Goal: Information Seeking & Learning: Learn about a topic

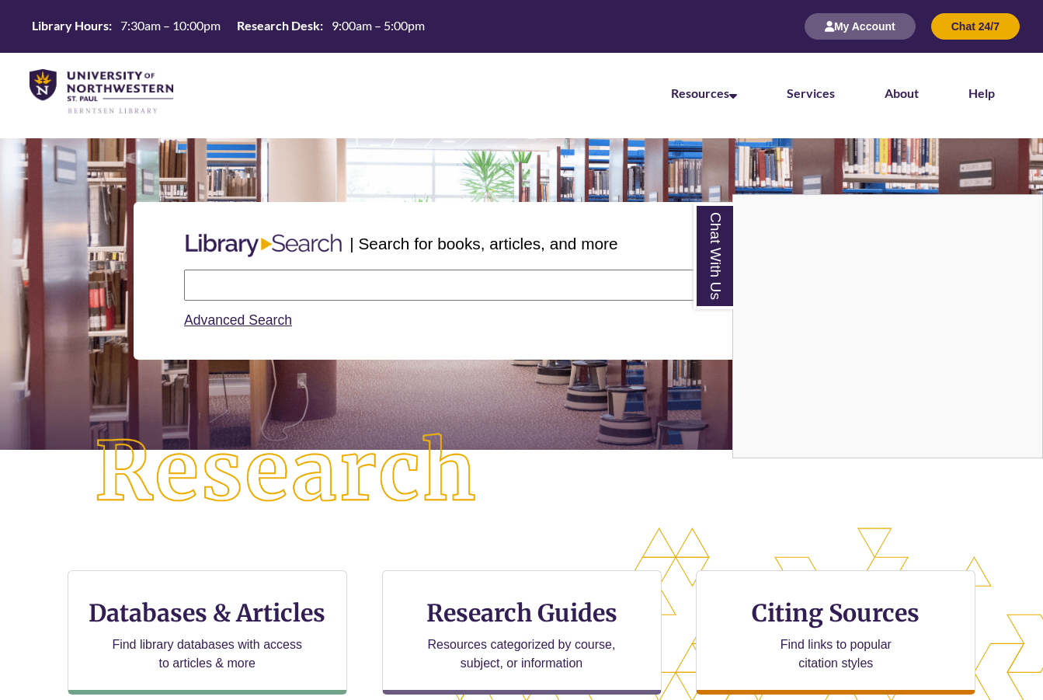
drag, startPoint x: 0, startPoint y: 0, endPoint x: 593, endPoint y: 520, distance: 788.0
click at [593, 520] on div "Chat With Us" at bounding box center [521, 350] width 1043 height 700
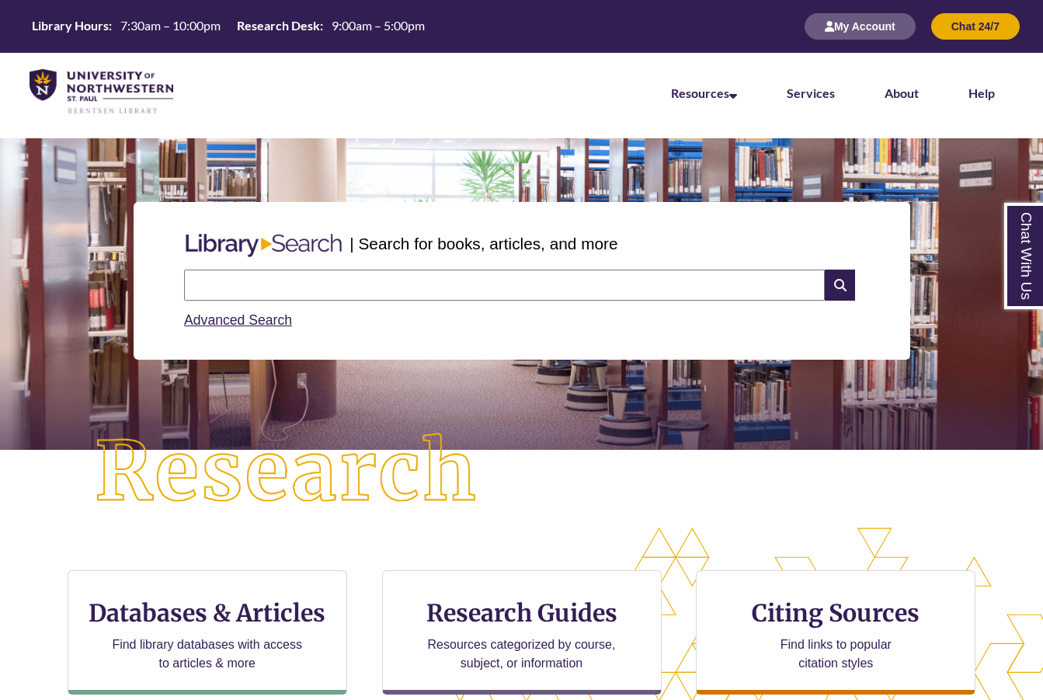
click at [887, 485] on div "| Search for books, articles, and more Search Advanced Search" at bounding box center [521, 332] width 1043 height 389
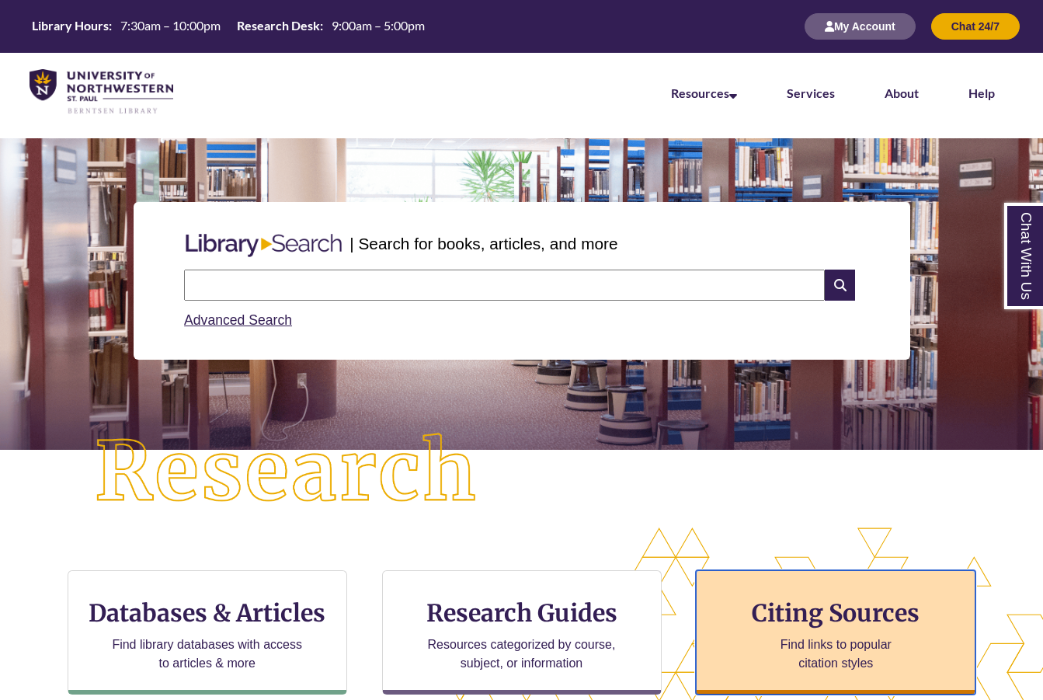
click at [770, 621] on h3 "Citing Sources" at bounding box center [835, 613] width 189 height 30
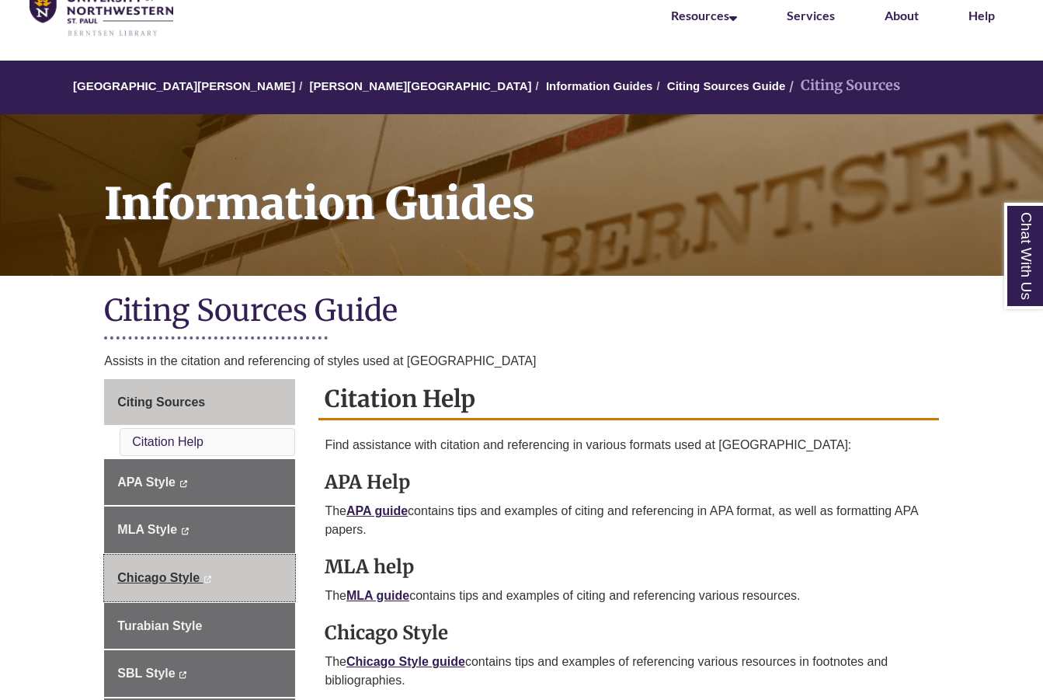
scroll to position [233, 0]
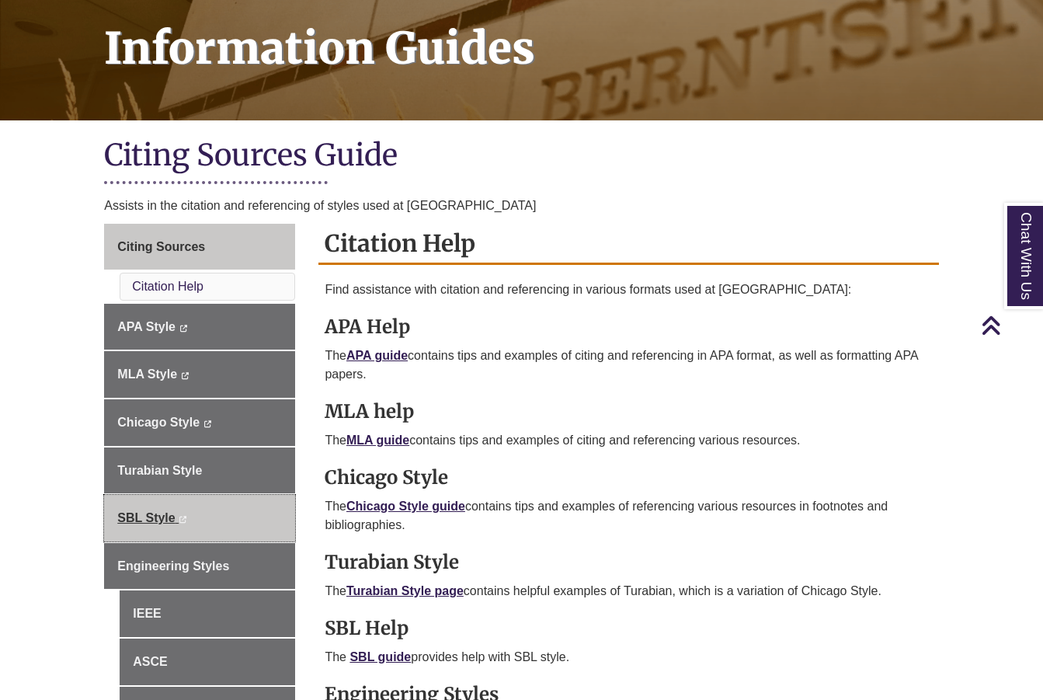
click at [161, 516] on span "SBL Style" at bounding box center [145, 517] width 57 height 13
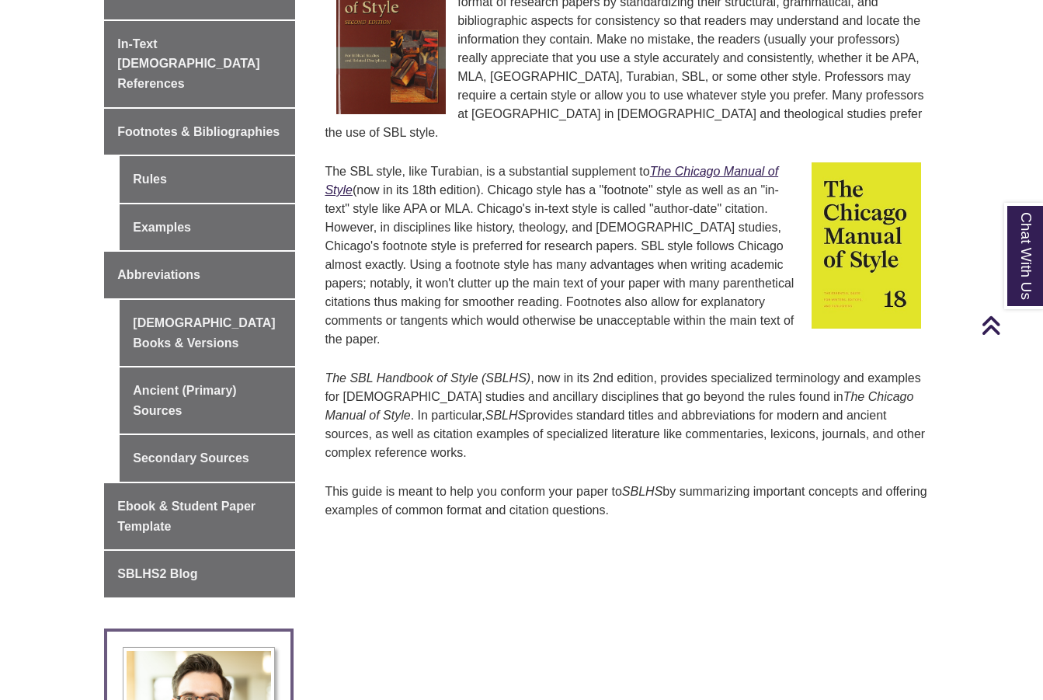
scroll to position [466, 0]
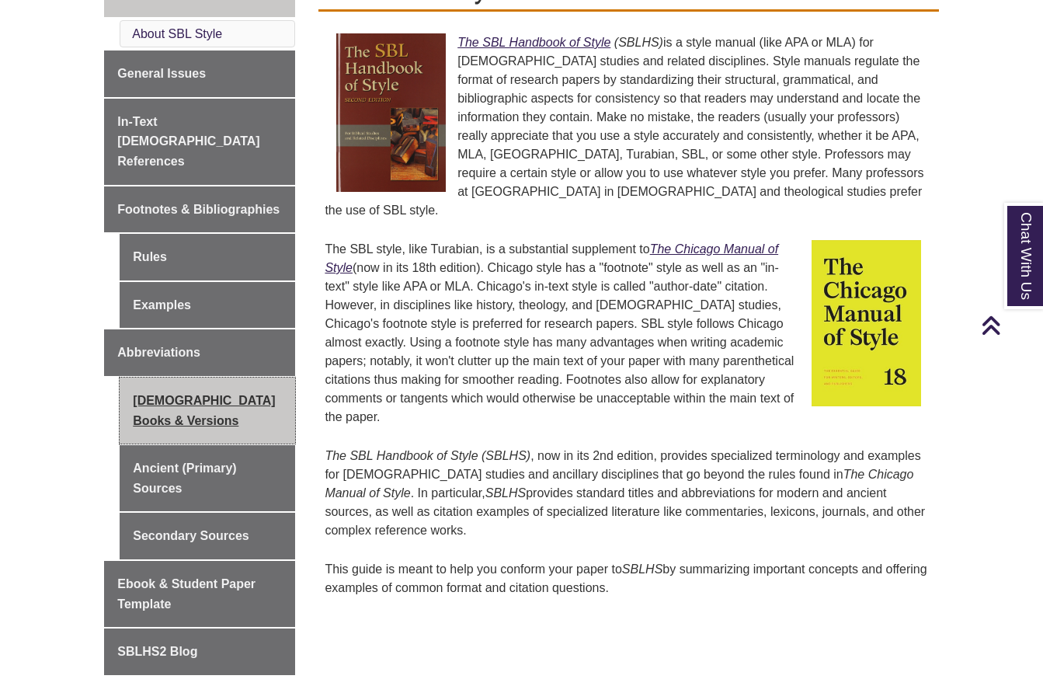
click at [174, 377] on link "Biblical Books & Versions" at bounding box center [207, 410] width 175 height 66
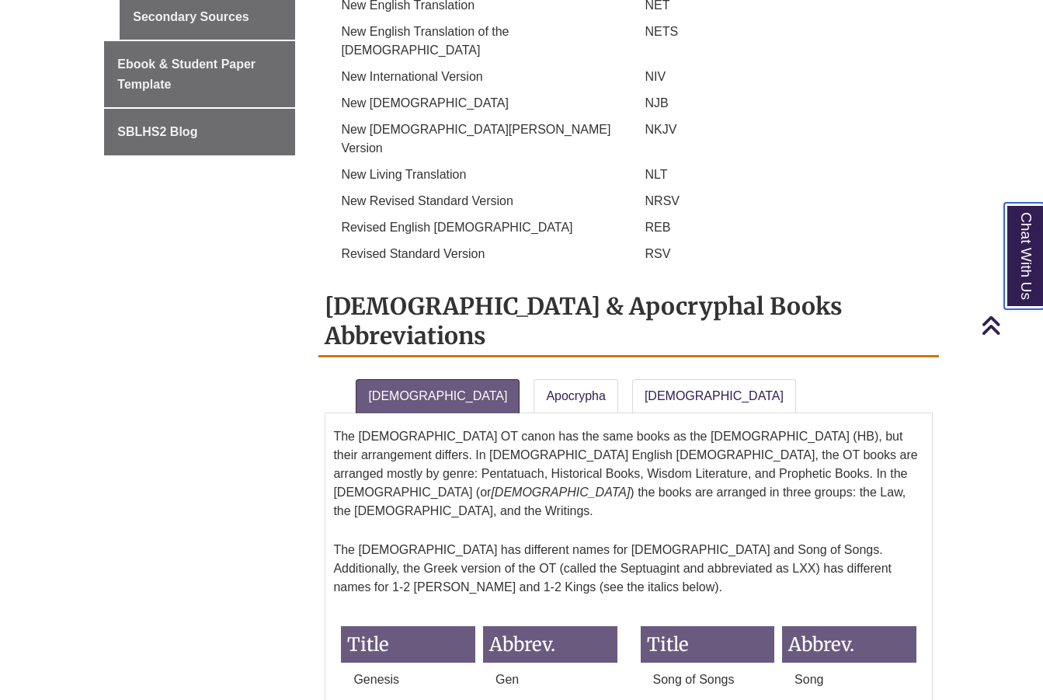
scroll to position [1010, 0]
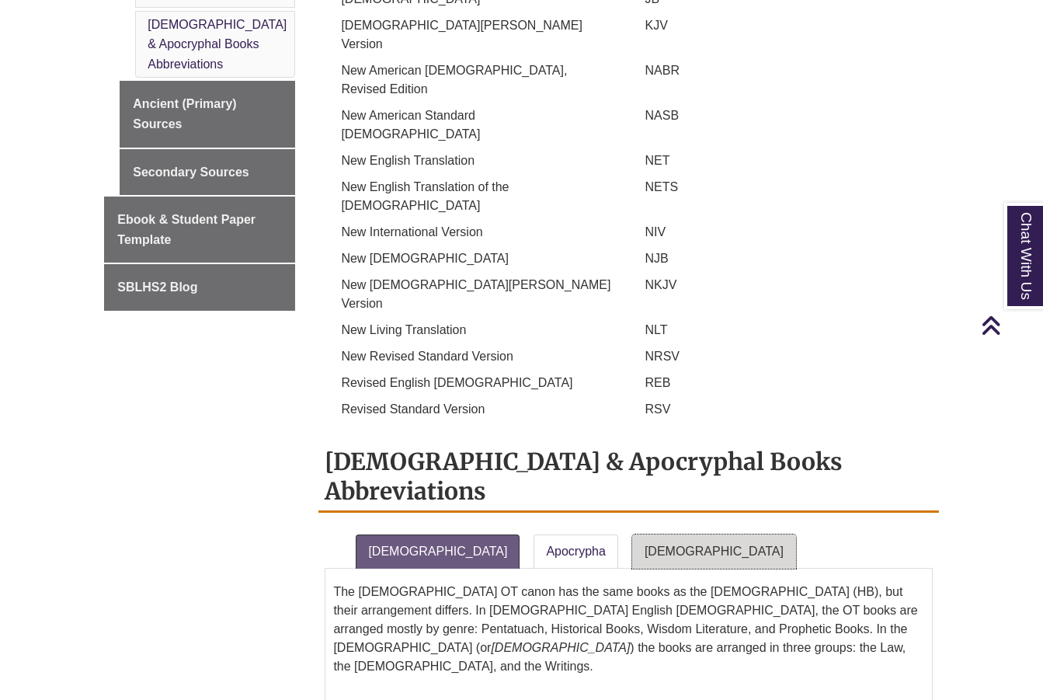
click at [632, 534] on link "New Testament" at bounding box center [714, 551] width 164 height 34
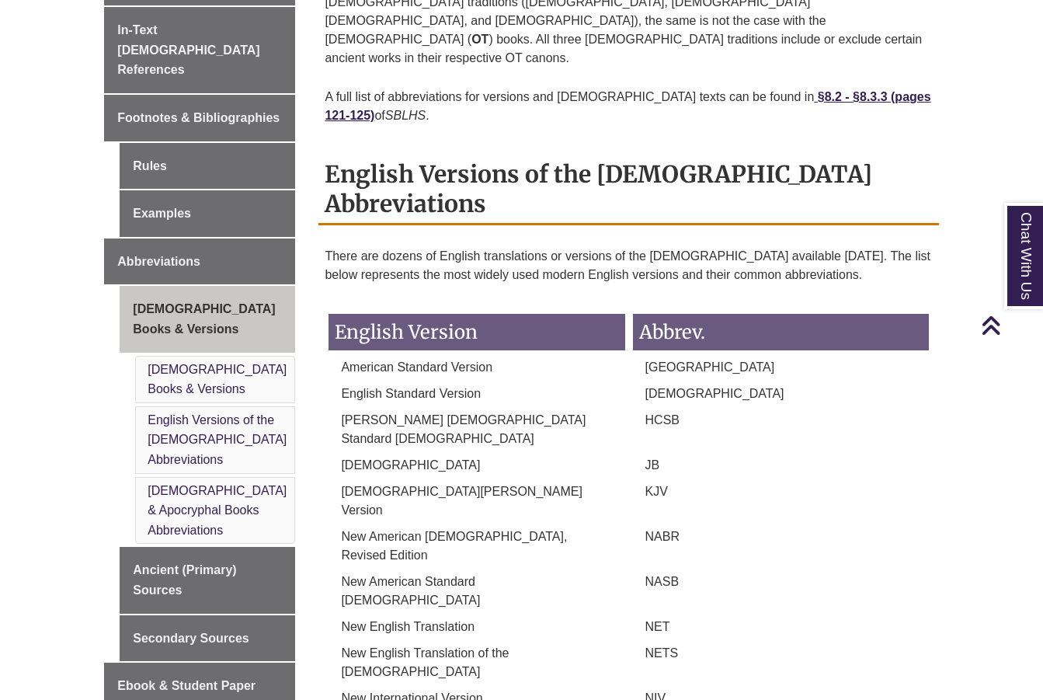
scroll to position [699, 0]
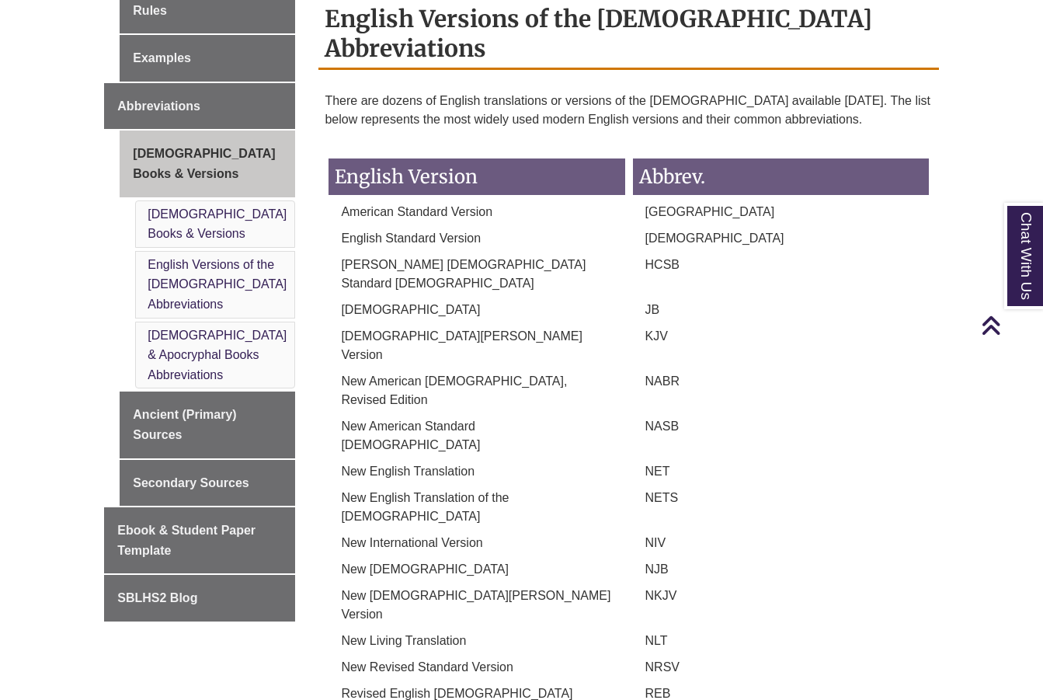
click at [58, 495] on body "Skip to Main Content Library Hours: 7:30am – 10:00pm Research Desk: 9:00am – 5:…" at bounding box center [521, 582] width 1043 height 2563
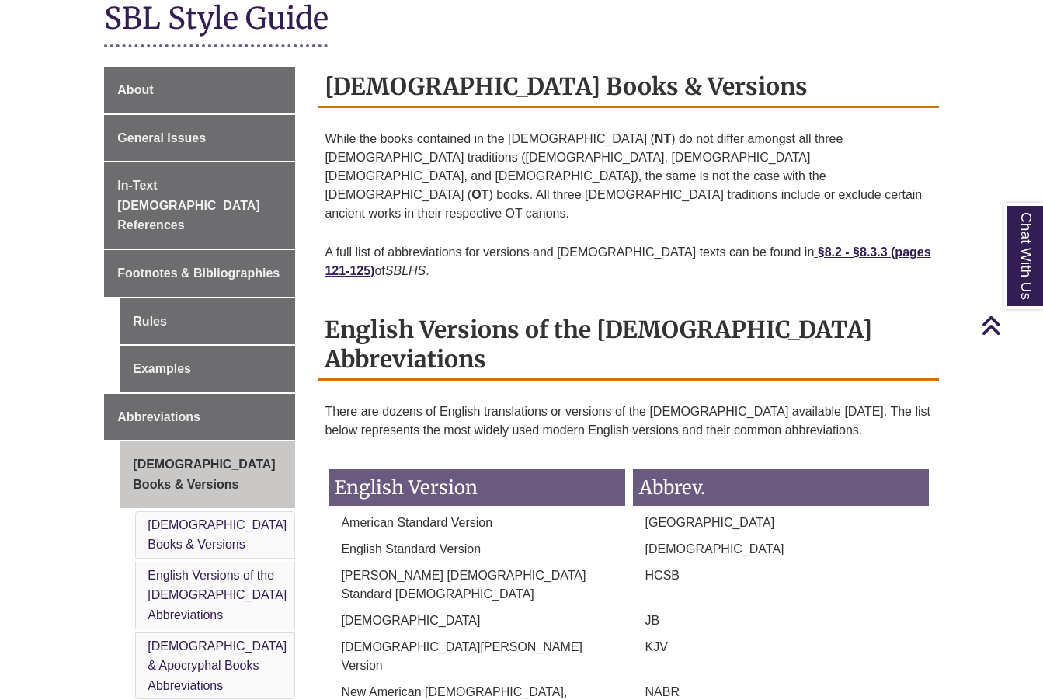
scroll to position [0, 0]
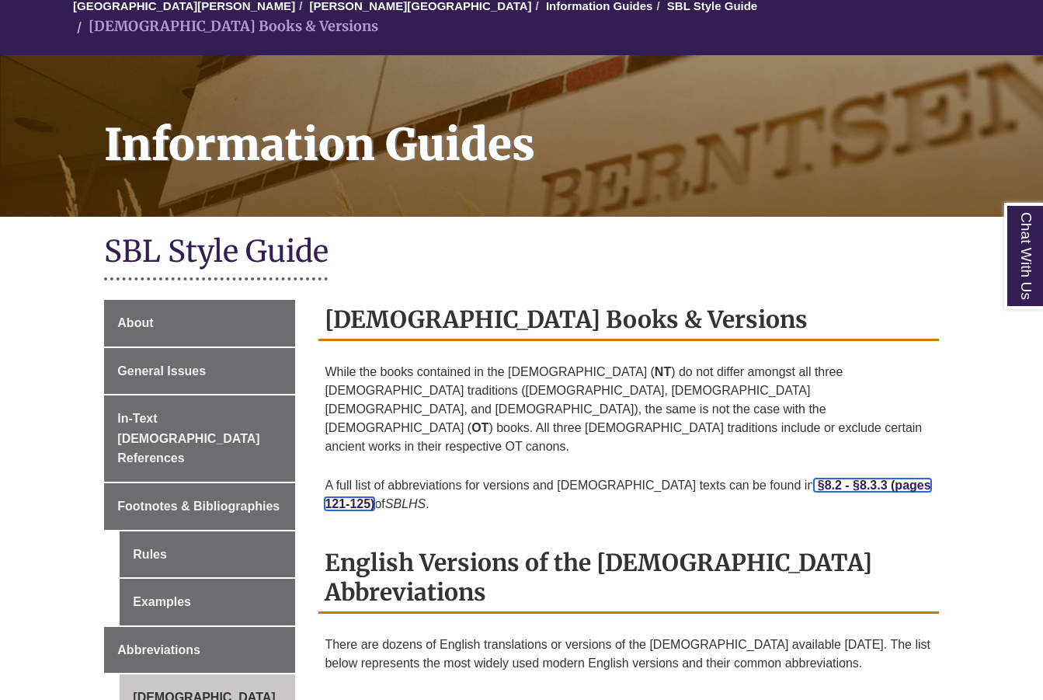
click at [804, 478] on strong "§8.2 - §8.3.3 (pages 121-125)" at bounding box center [628, 494] width 606 height 32
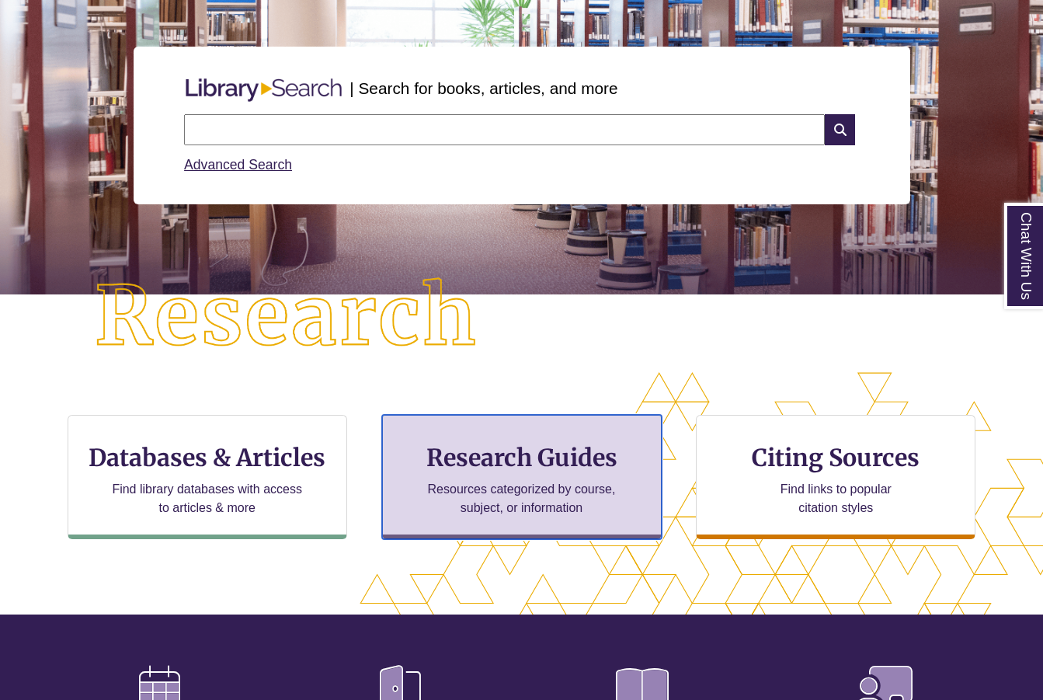
click at [554, 457] on h3 "Research Guides" at bounding box center [521, 458] width 253 height 30
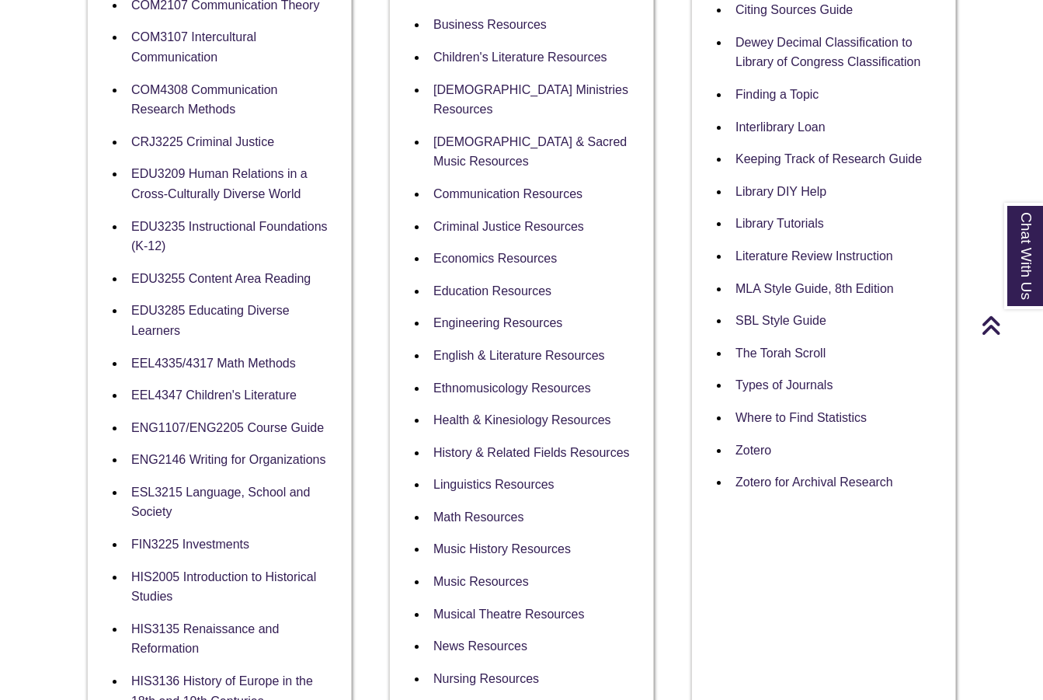
scroll to position [699, 0]
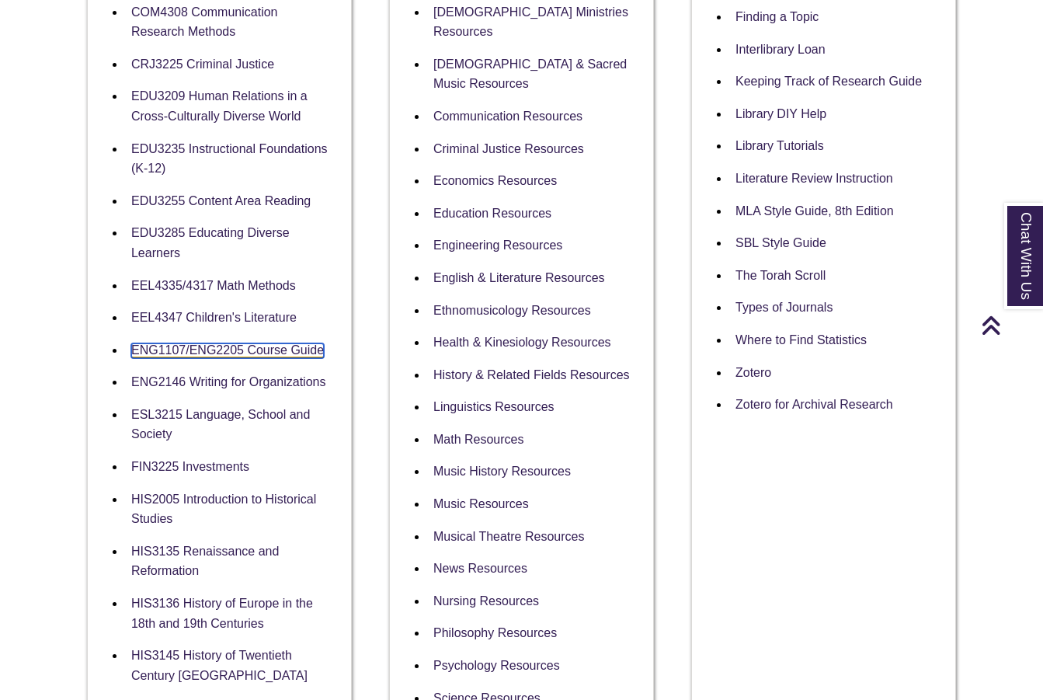
click at [196, 349] on link "ENG1107/ENG2205 Course Guide" at bounding box center [227, 350] width 193 height 15
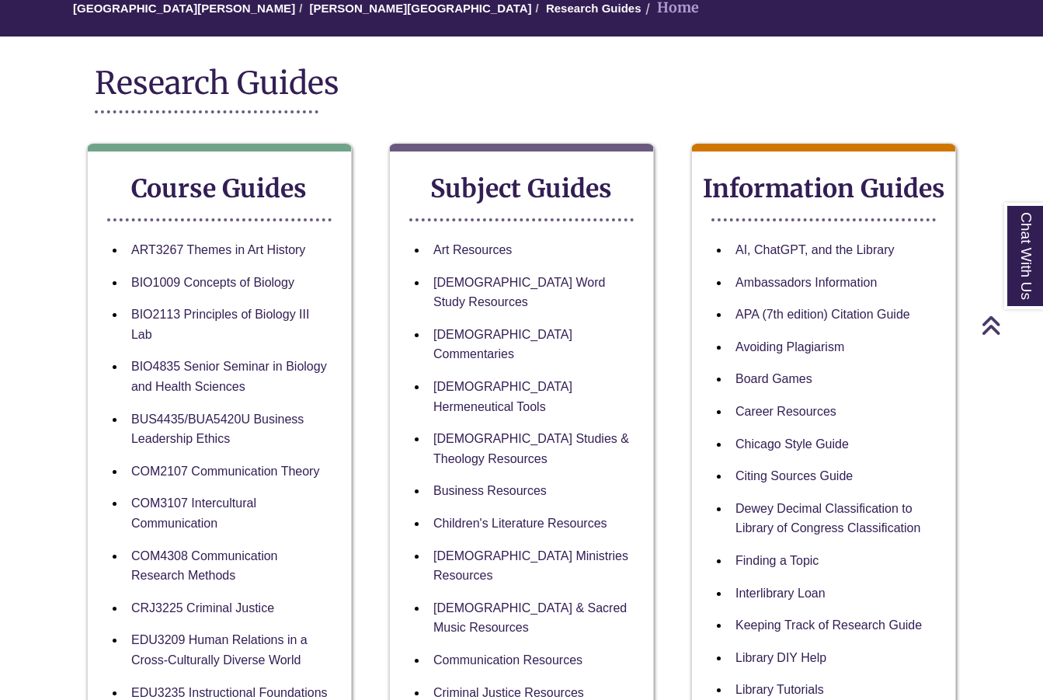
scroll to position [0, 0]
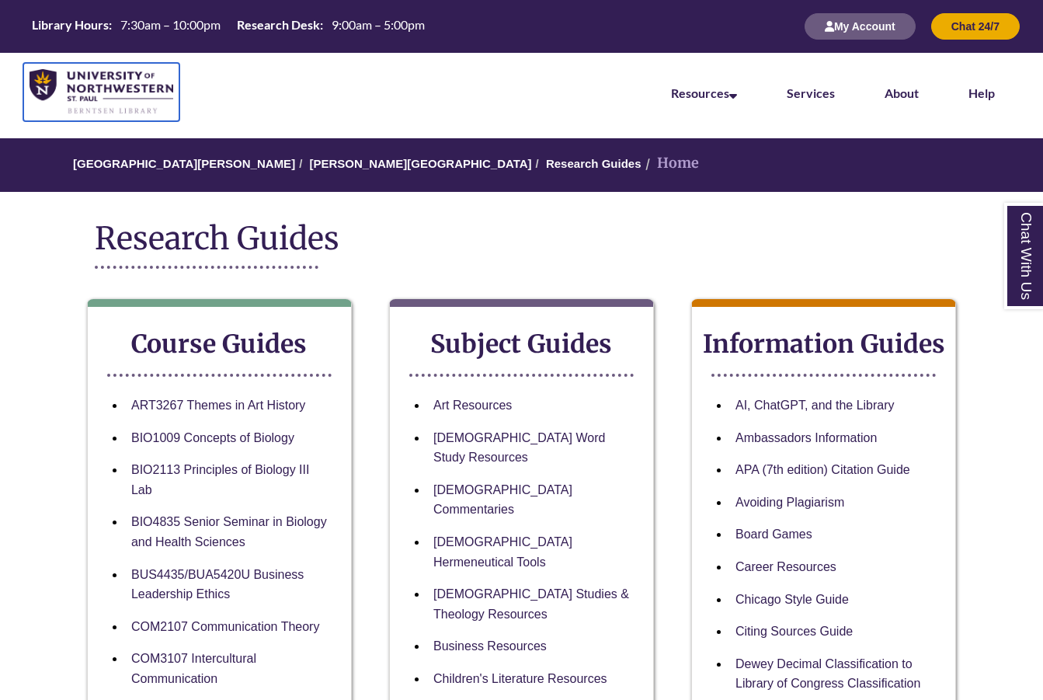
click at [108, 78] on img at bounding box center [102, 92] width 144 height 46
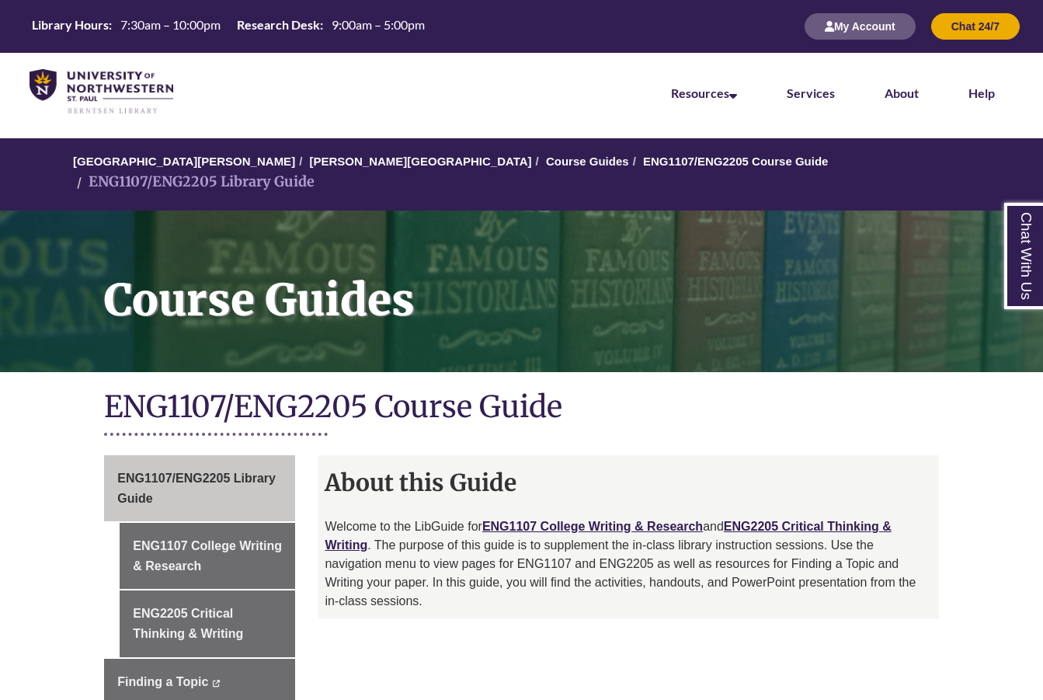
scroll to position [388, 0]
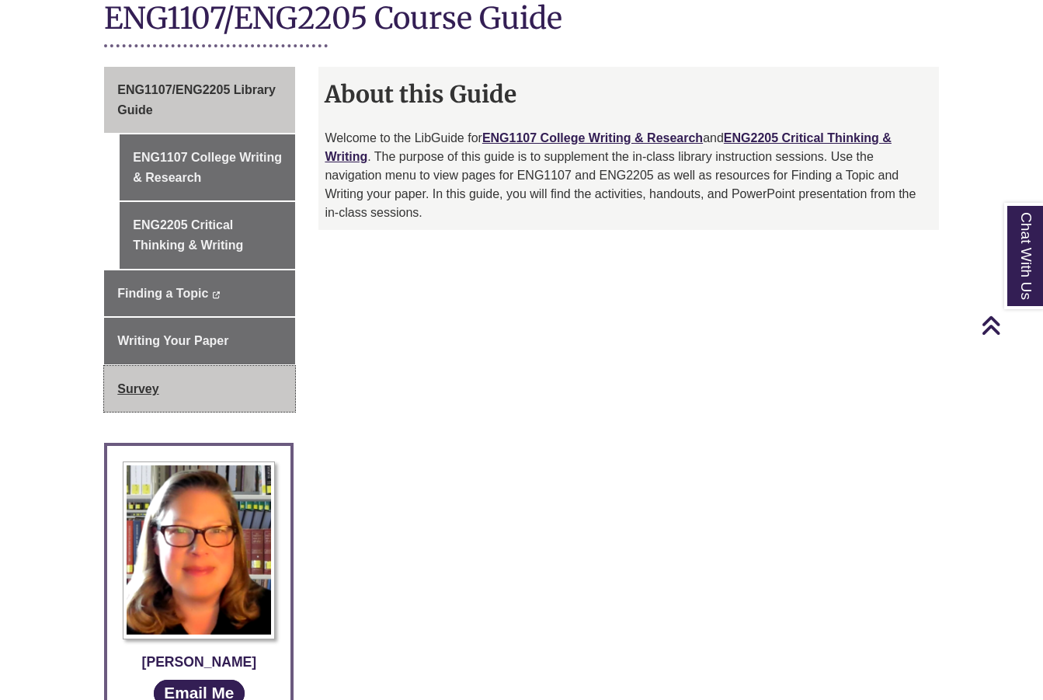
click at [147, 377] on link "Survey" at bounding box center [199, 389] width 191 height 47
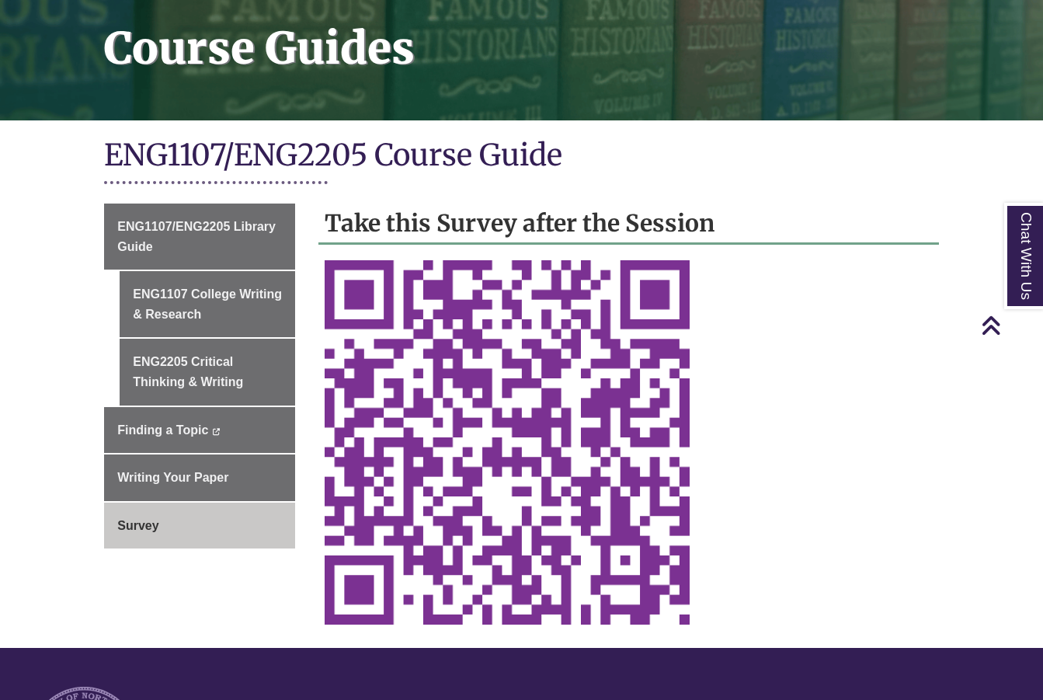
scroll to position [311, 0]
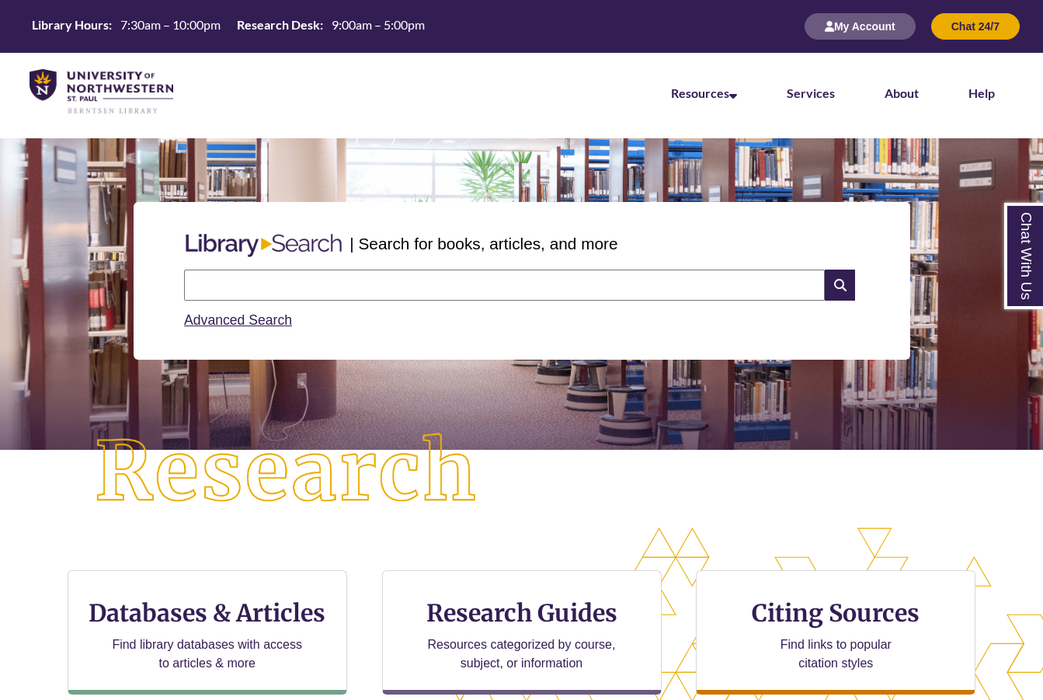
click at [92, 273] on div "| Search for books, articles, and more Search Advanced Search" at bounding box center [522, 281] width 1020 height 232
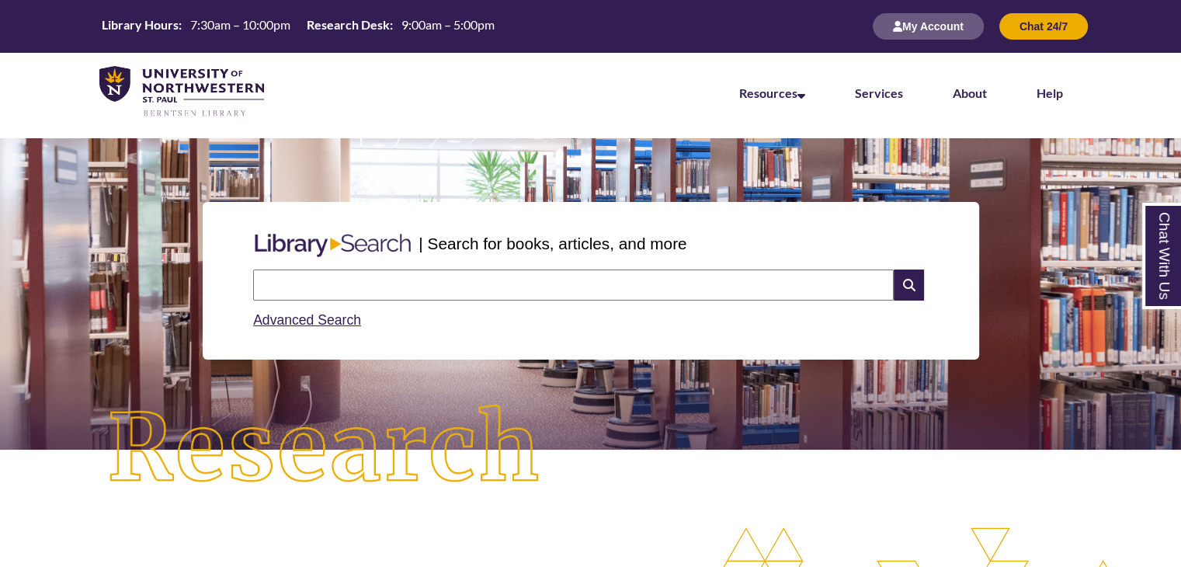
drag, startPoint x: 572, startPoint y: 505, endPoint x: 555, endPoint y: 503, distance: 17.2
click at [555, 503] on img at bounding box center [324, 448] width 531 height 185
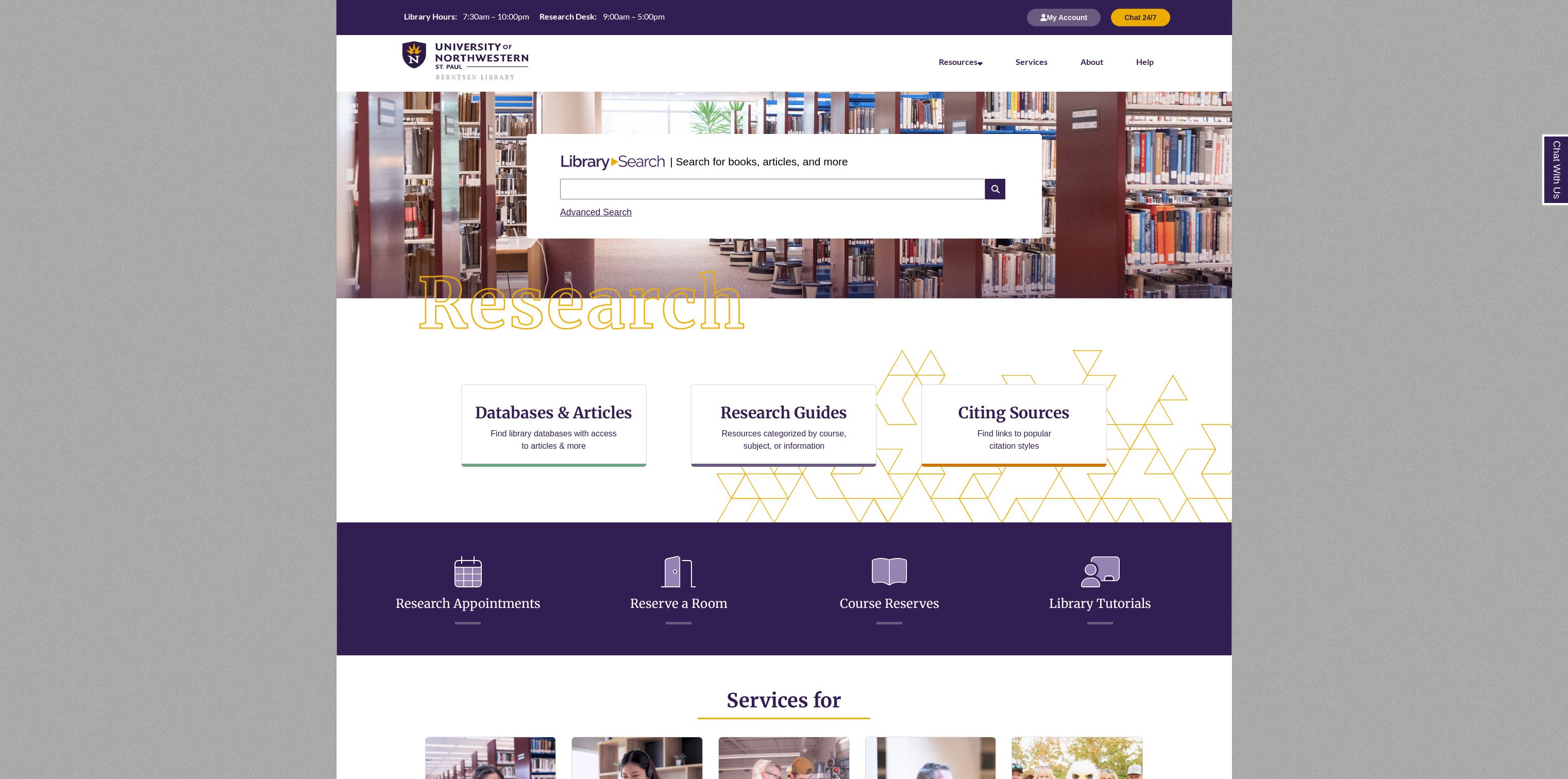
scroll to position [122, 896]
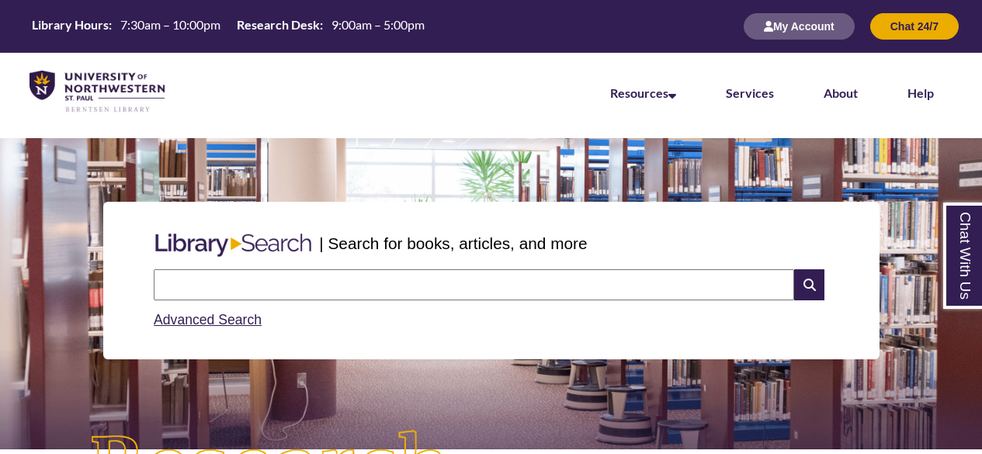
click at [394, 294] on input "text" at bounding box center [474, 284] width 641 height 31
type input "*******"
click at [811, 282] on icon at bounding box center [809, 284] width 30 height 31
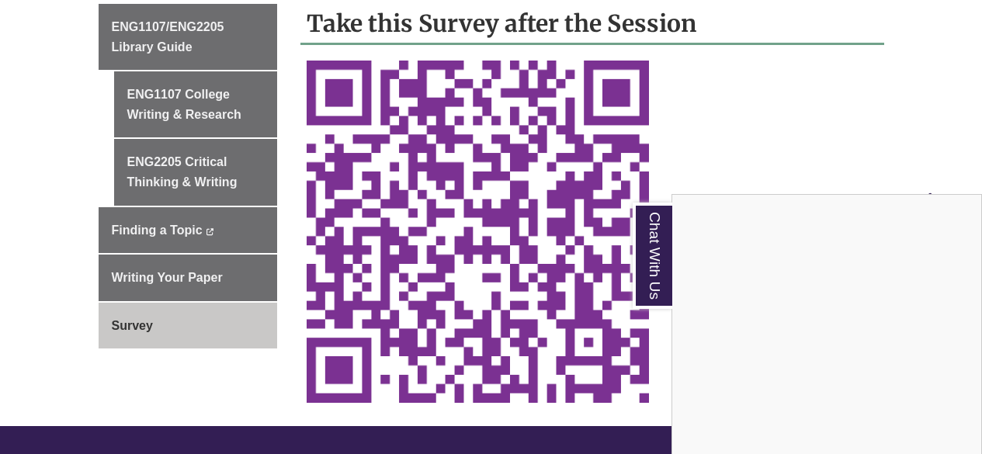
scroll to position [432, 0]
